Goal: Information Seeking & Learning: Learn about a topic

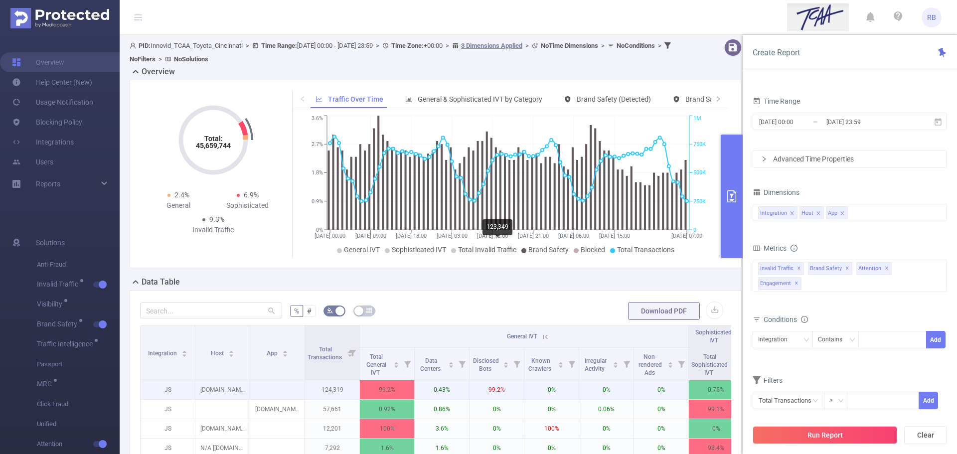
scroll to position [139, 0]
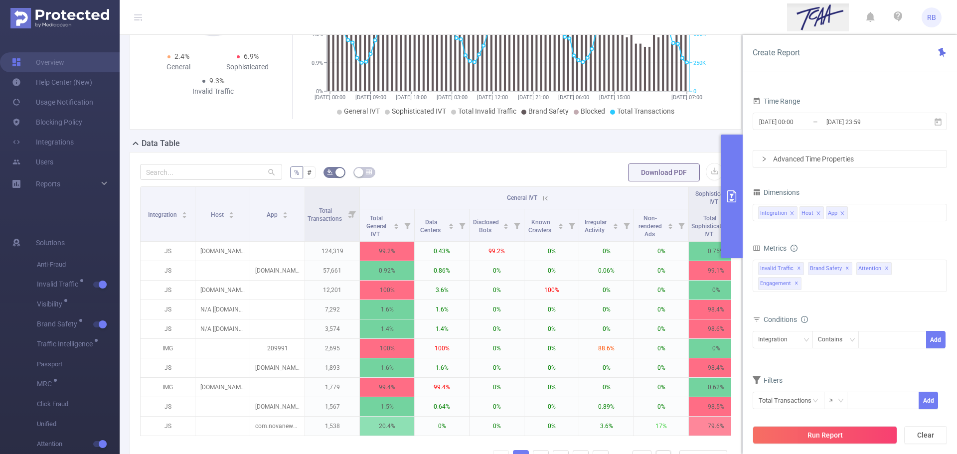
click at [545, 196] on icon at bounding box center [545, 198] width 9 height 9
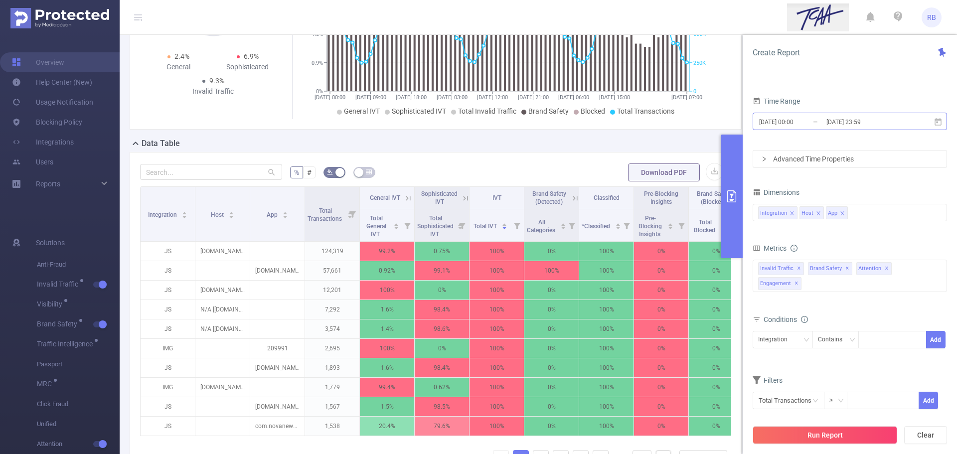
click at [814, 126] on input "2025-08-15 00:00" at bounding box center [798, 121] width 81 height 13
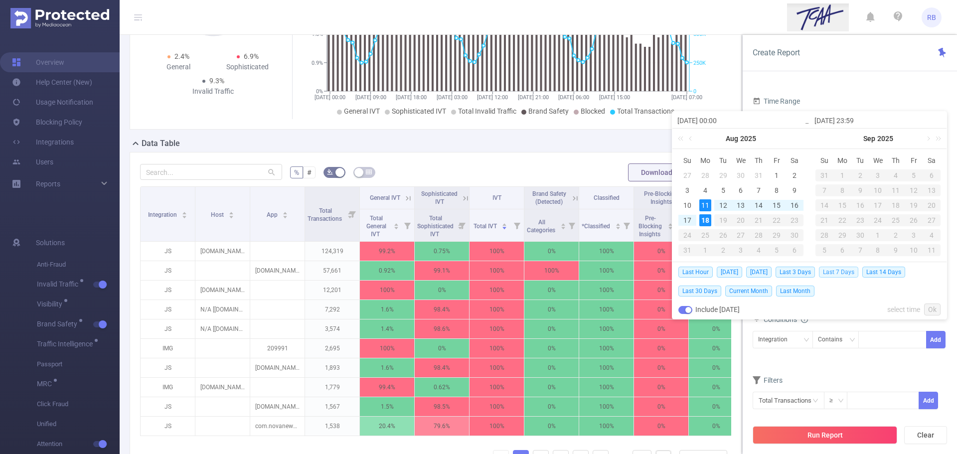
click at [831, 273] on span "Last 7 Days" at bounding box center [838, 272] width 39 height 11
type input "[DATE] 00:00"
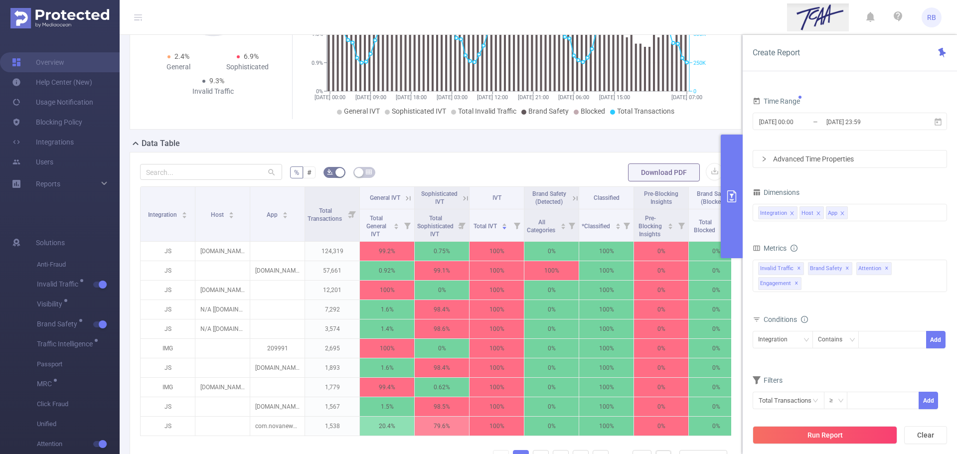
click at [843, 448] on div "Run Report Clear" at bounding box center [850, 435] width 214 height 38
click at [844, 440] on button "Run Report" at bounding box center [825, 435] width 145 height 18
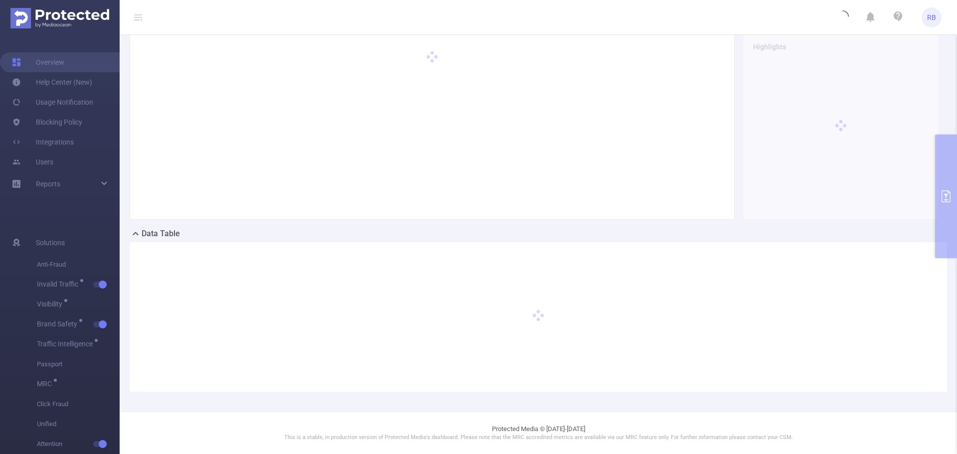
scroll to position [39, 0]
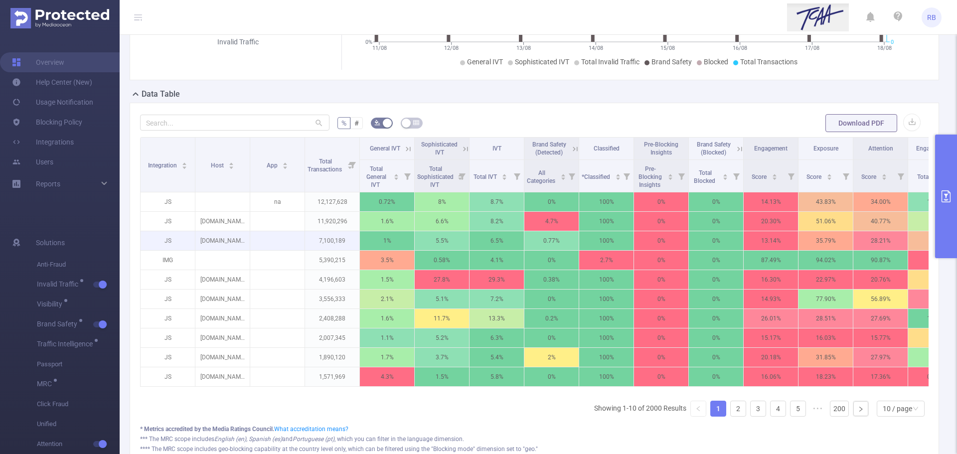
scroll to position [179, 0]
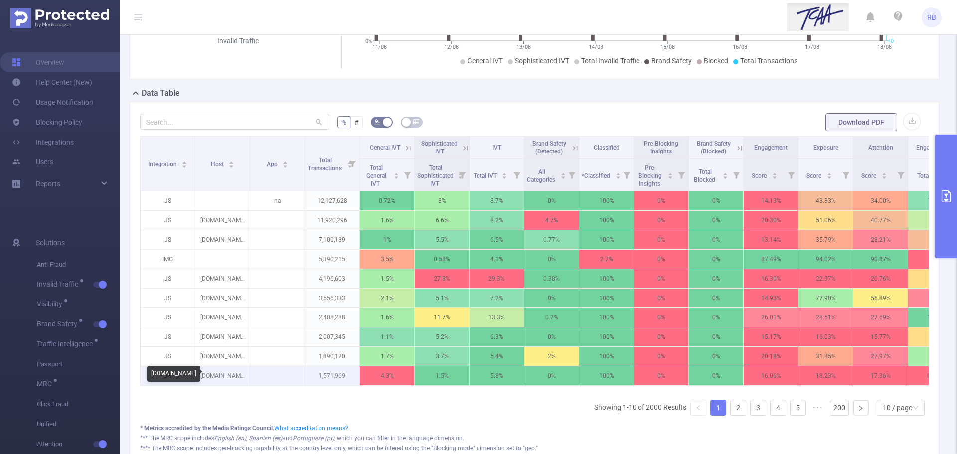
click at [204, 377] on p "probuilds.net" at bounding box center [222, 375] width 54 height 19
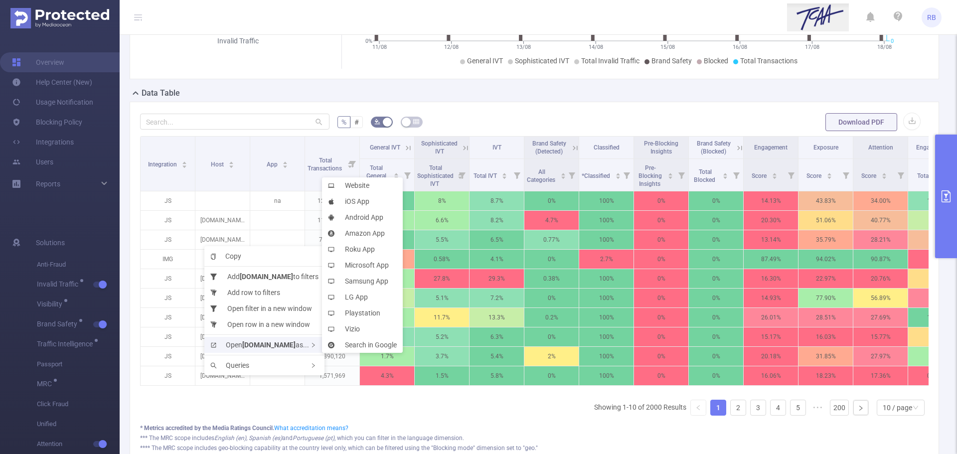
click at [271, 342] on b "probuilds.net" at bounding box center [268, 345] width 53 height 8
click at [356, 189] on li "Website" at bounding box center [362, 185] width 81 height 16
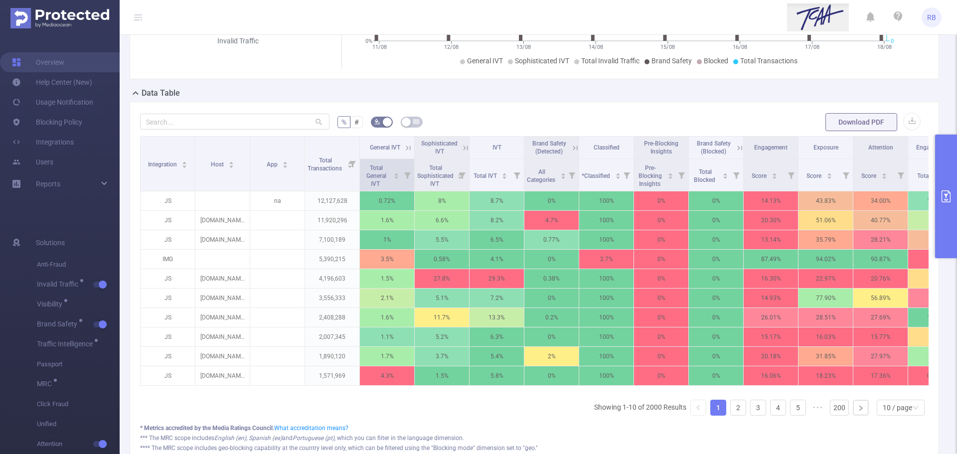
click at [410, 173] on icon at bounding box center [407, 175] width 6 height 6
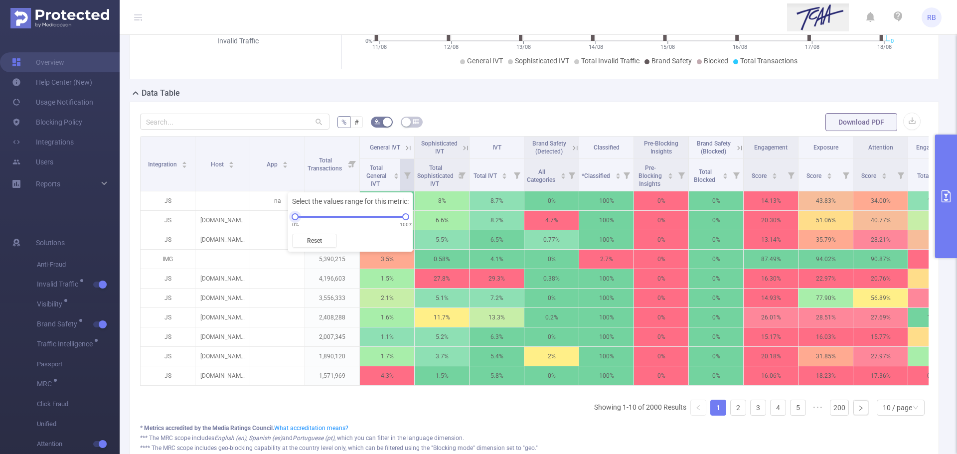
click at [313, 217] on div "0% 100%" at bounding box center [350, 217] width 111 height 6
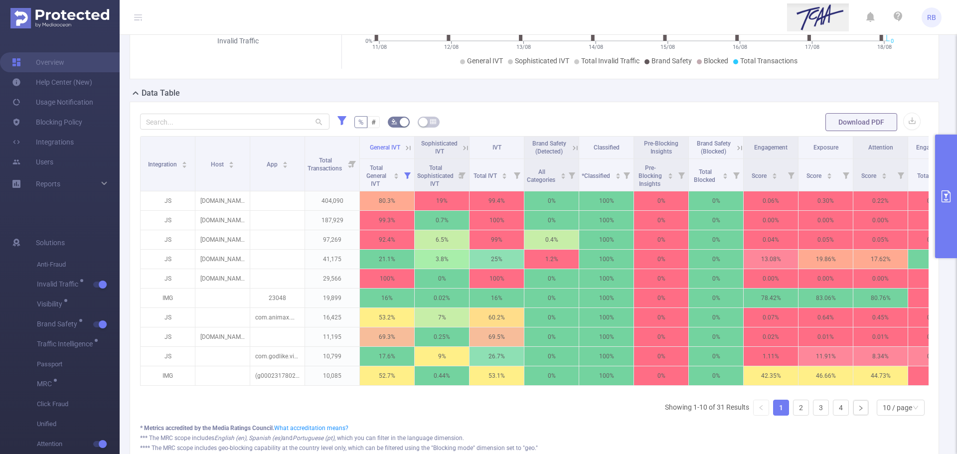
click at [408, 150] on icon at bounding box center [408, 148] width 9 height 9
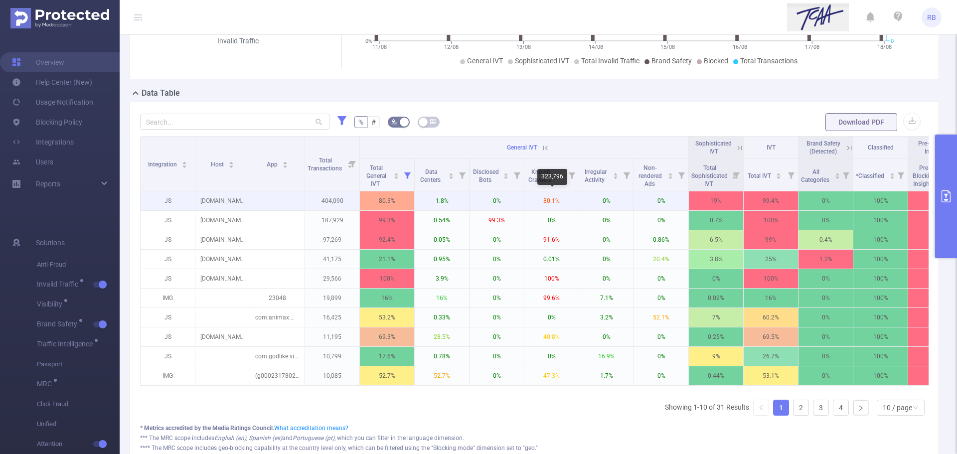
click at [547, 201] on p "80.1%" at bounding box center [551, 200] width 54 height 19
drag, startPoint x: 300, startPoint y: 188, endPoint x: 283, endPoint y: 197, distance: 19.4
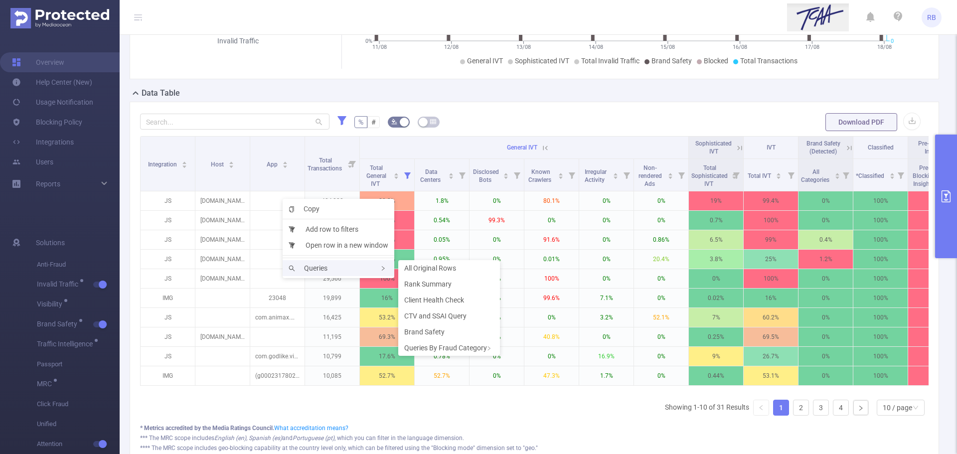
click at [309, 270] on span "Queries" at bounding box center [308, 268] width 39 height 8
click at [438, 282] on span "Rank Summary" at bounding box center [427, 284] width 47 height 8
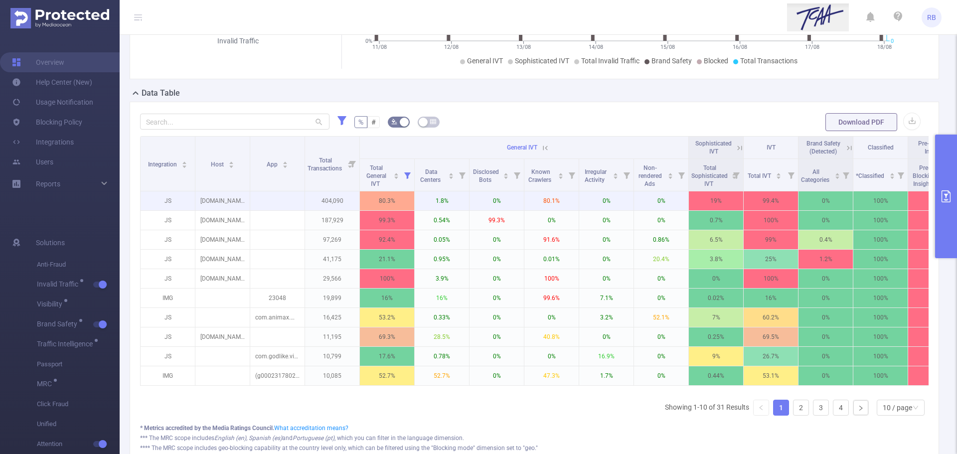
drag, startPoint x: 331, startPoint y: 201, endPoint x: 237, endPoint y: 198, distance: 93.3
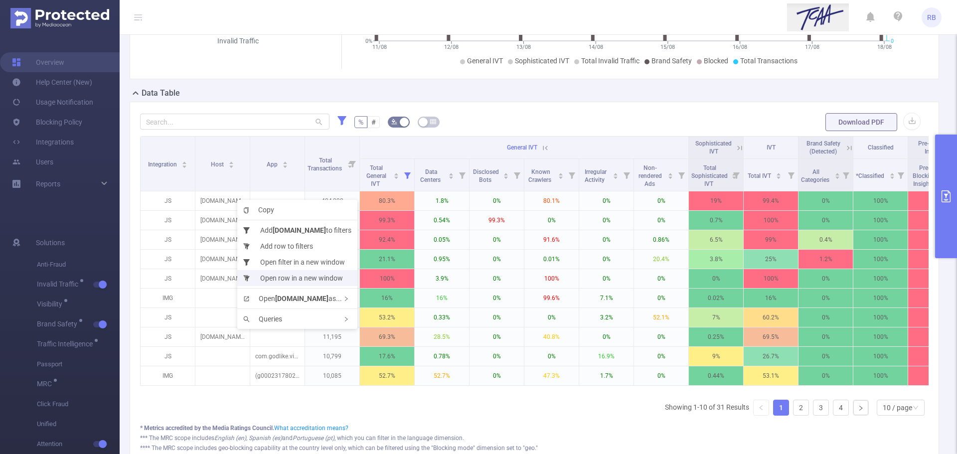
click at [286, 278] on li "Open row in a new window" at bounding box center [297, 278] width 120 height 16
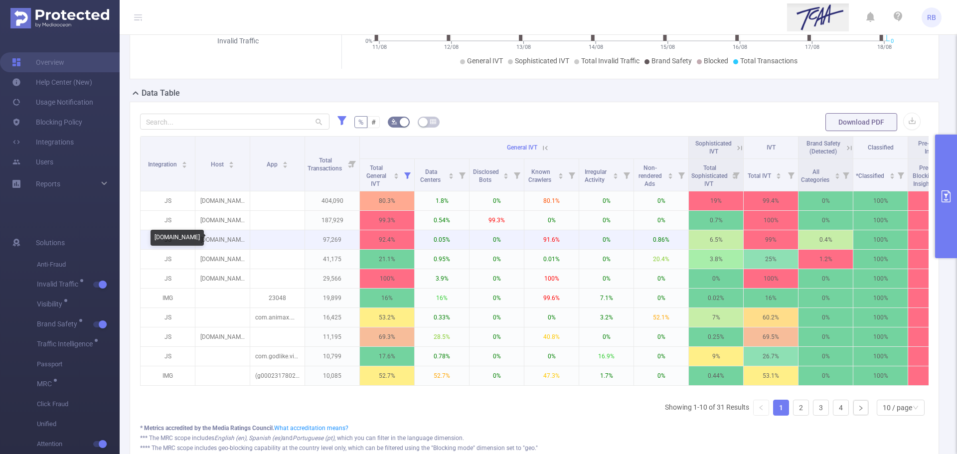
click at [231, 243] on p "paltalk.com" at bounding box center [222, 239] width 54 height 19
click at [207, 240] on p "paltalk.com" at bounding box center [222, 239] width 54 height 19
copy p "paltalk.com"
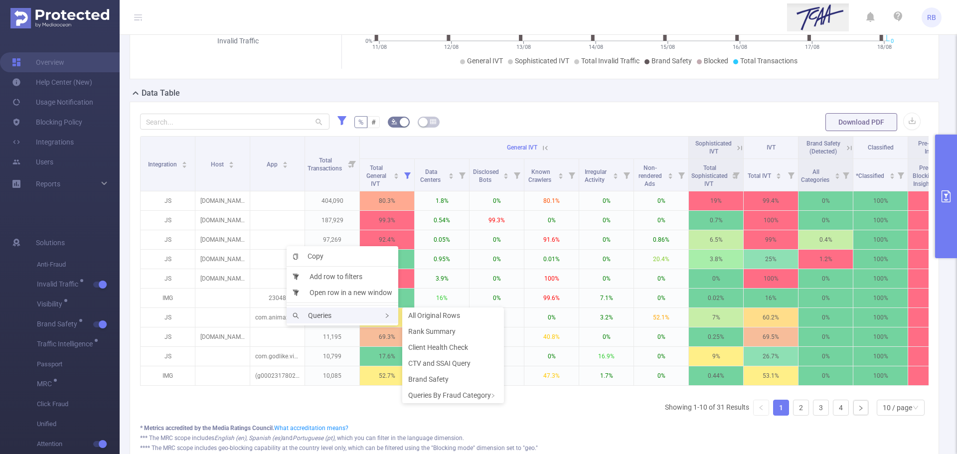
click at [307, 321] on div "Queries" at bounding box center [343, 316] width 112 height 16
click at [441, 334] on span "Rank Summary" at bounding box center [431, 332] width 47 height 8
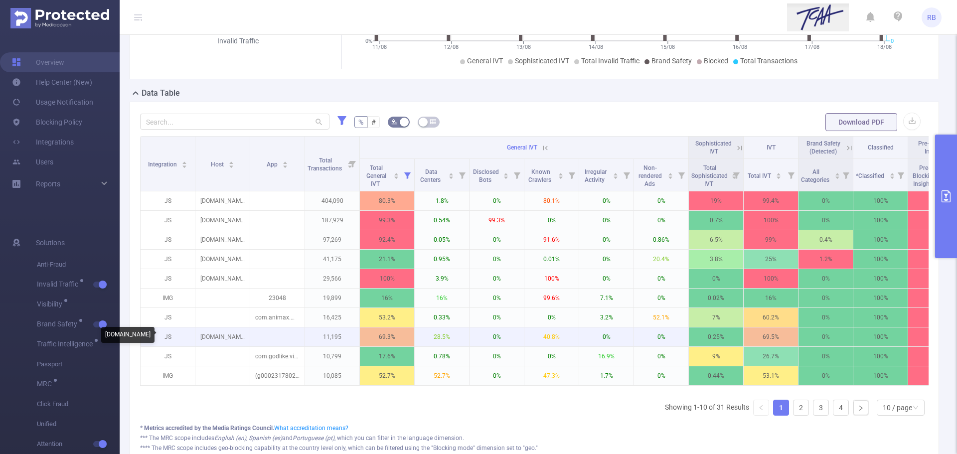
click at [231, 340] on p "partner.googleadservices.com" at bounding box center [222, 337] width 54 height 19
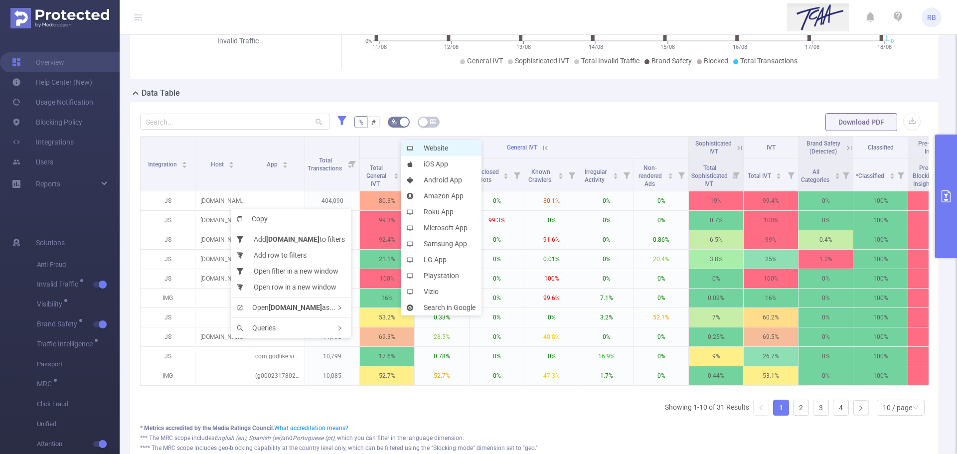
click at [455, 150] on li "Website" at bounding box center [441, 148] width 81 height 16
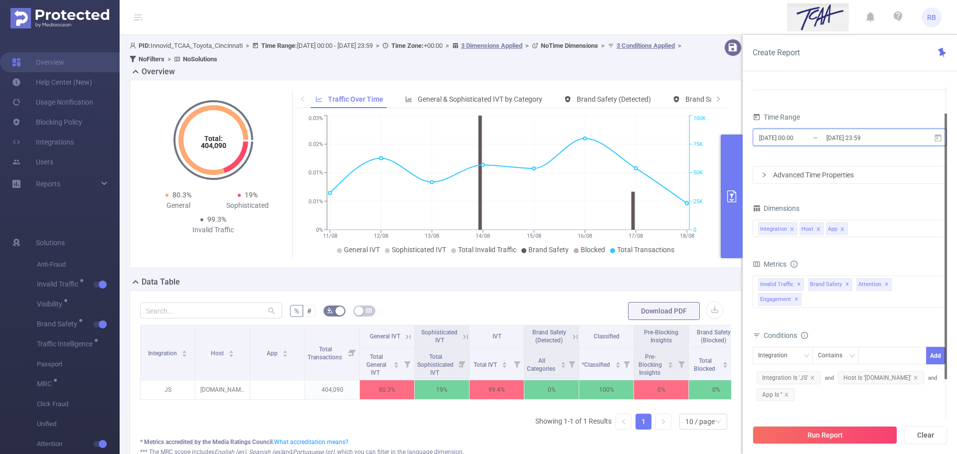
click at [831, 146] on span "[DATE] 00:00 _ [DATE] 23:59" at bounding box center [850, 137] width 194 height 17
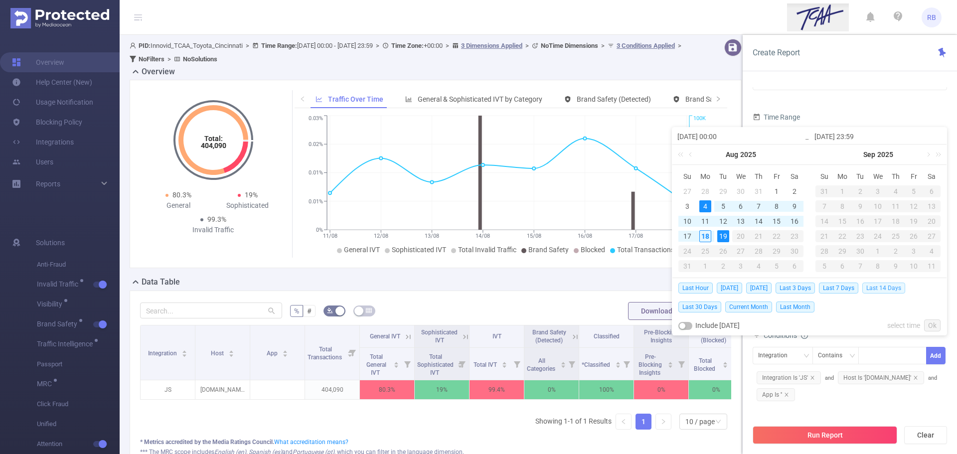
click at [882, 289] on span "Last 14 Days" at bounding box center [883, 288] width 43 height 11
type input "[DATE] 00:00"
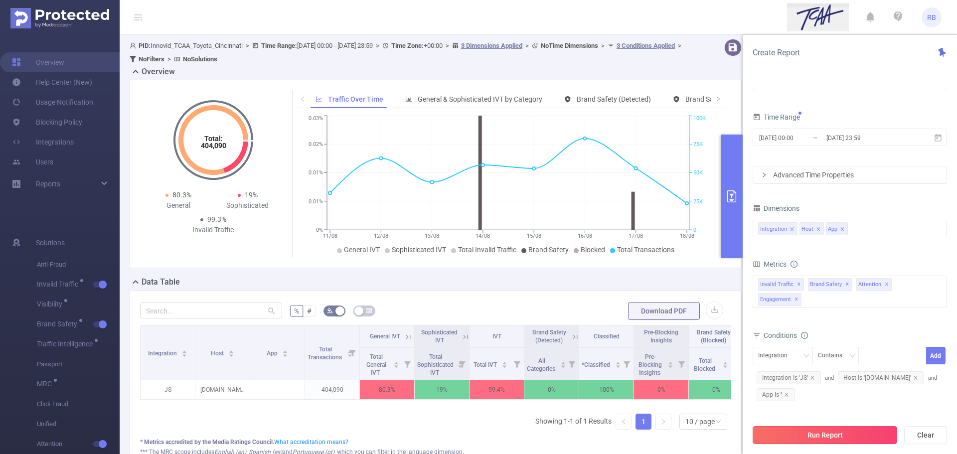
click at [832, 443] on button "Run Report" at bounding box center [825, 435] width 145 height 18
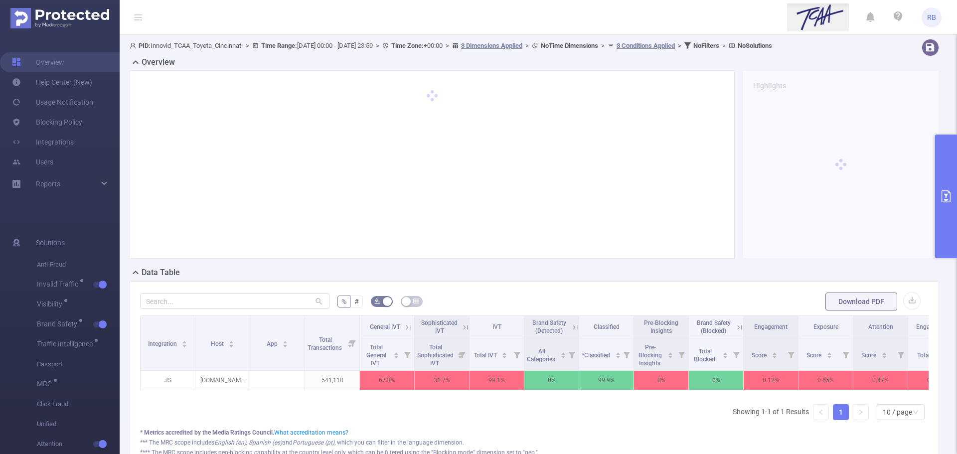
click at [943, 195] on icon "primary" at bounding box center [946, 196] width 12 height 12
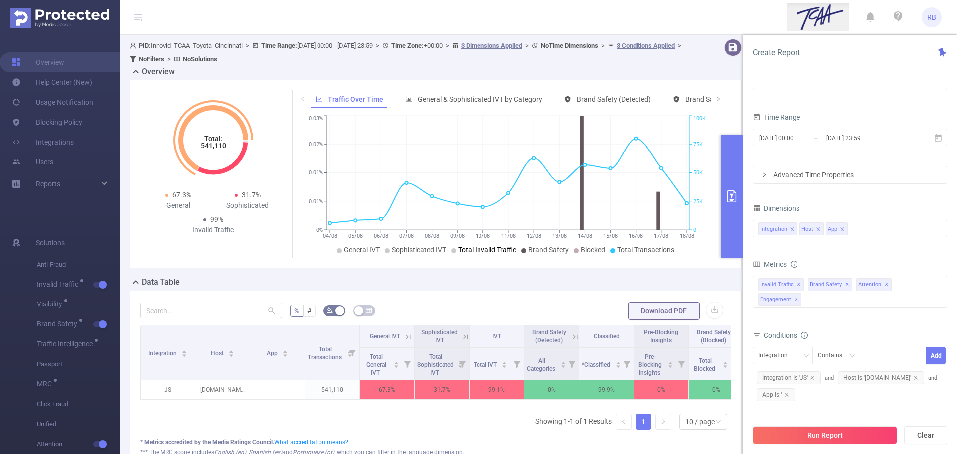
click at [475, 252] on span "Total Invalid Traffic" at bounding box center [487, 250] width 58 height 8
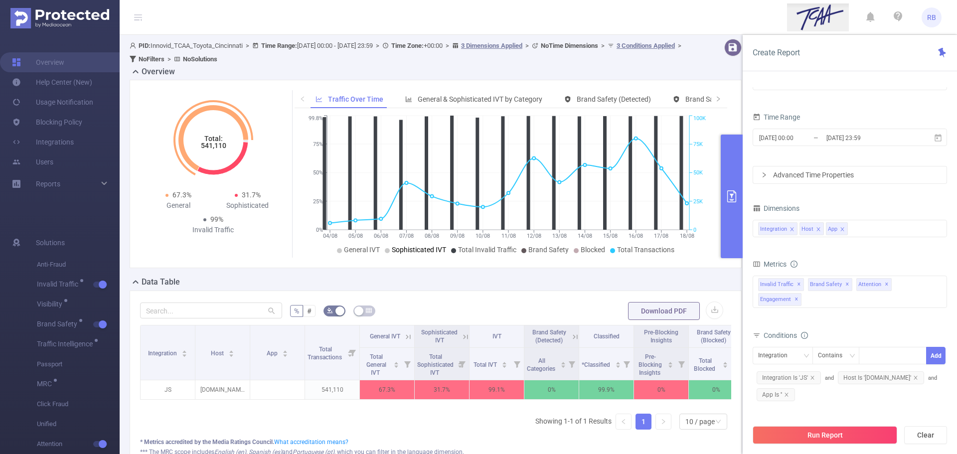
click at [426, 246] on span "Sophisticated IVT" at bounding box center [419, 250] width 54 height 8
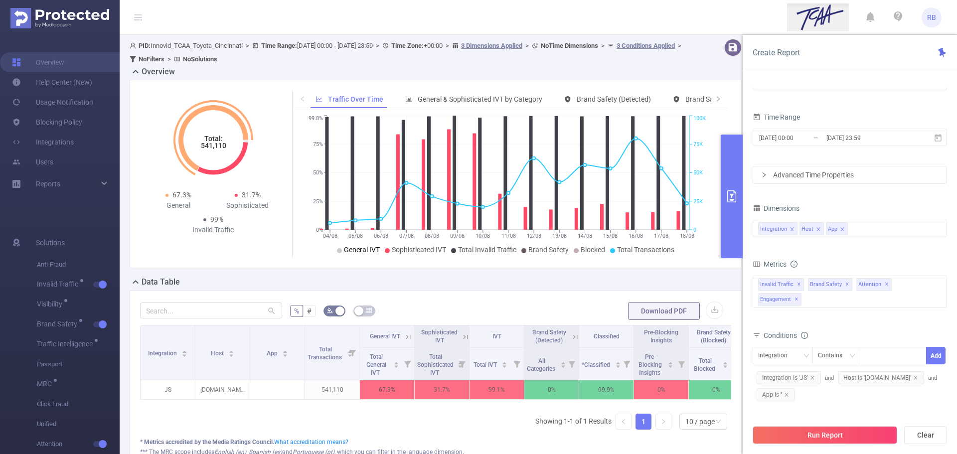
click at [351, 247] on span "General IVT" at bounding box center [362, 250] width 36 height 8
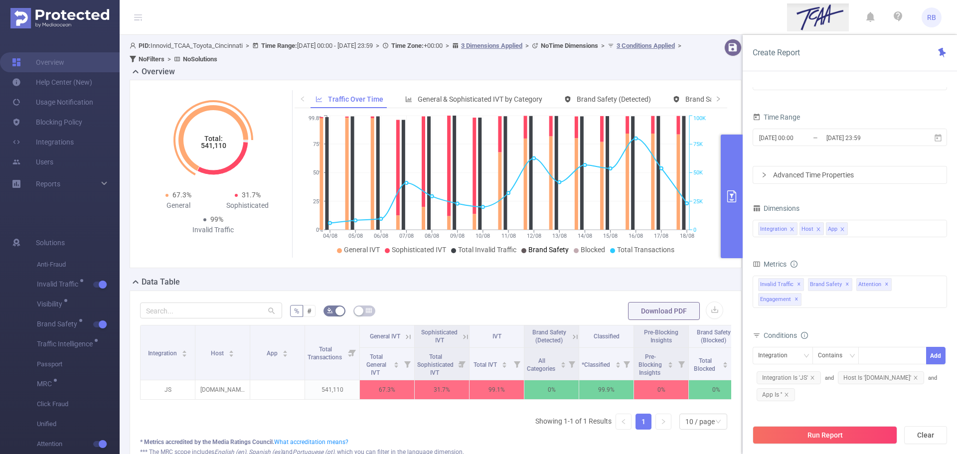
click at [543, 255] on li "Brand Safety" at bounding box center [544, 250] width 47 height 10
